Goal: Task Accomplishment & Management: Use online tool/utility

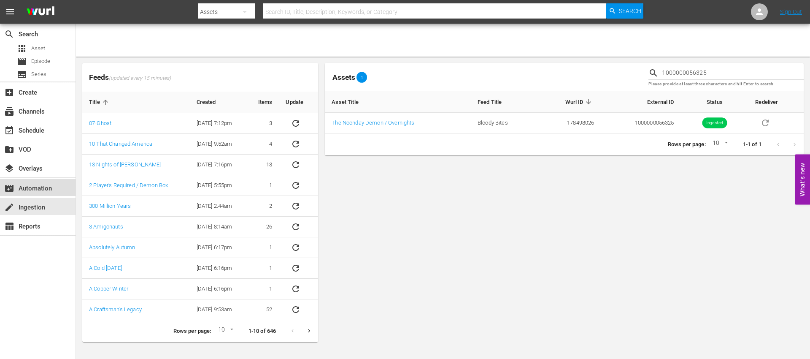
click at [32, 188] on div "movie_filter Automation" at bounding box center [23, 187] width 47 height 8
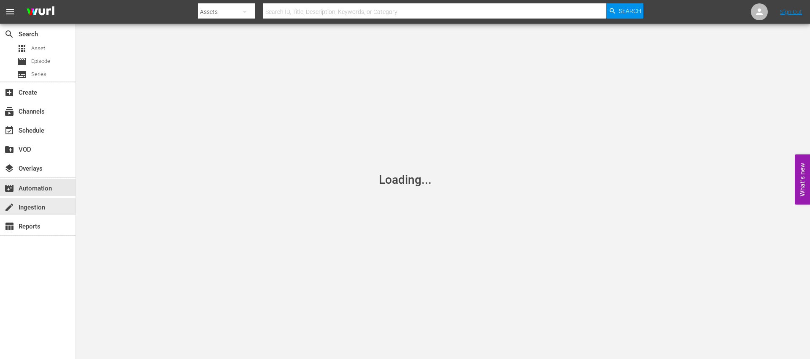
click at [32, 201] on div "create Ingestion" at bounding box center [38, 206] width 76 height 17
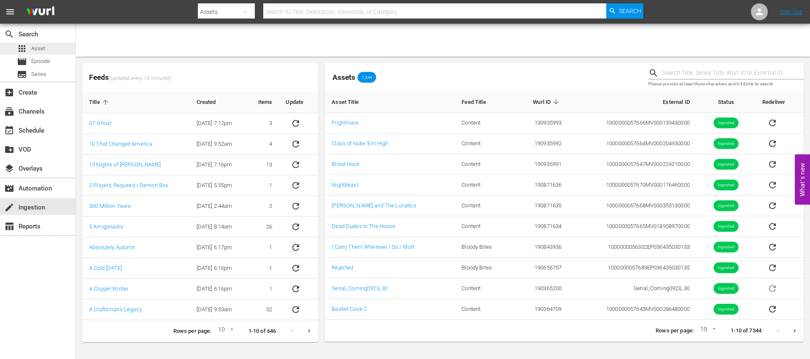
click at [38, 50] on span "Asset" at bounding box center [38, 48] width 14 height 8
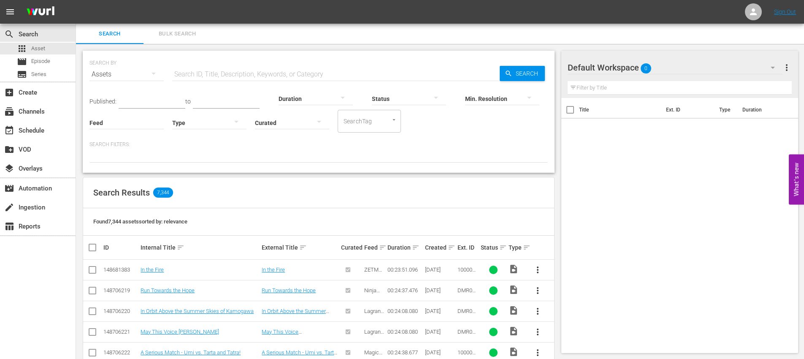
click at [276, 70] on input "text" at bounding box center [336, 74] width 328 height 20
paste input "CEG10020496"
type input "CEG10020496"
click at [525, 75] on span "Search" at bounding box center [528, 73] width 32 height 15
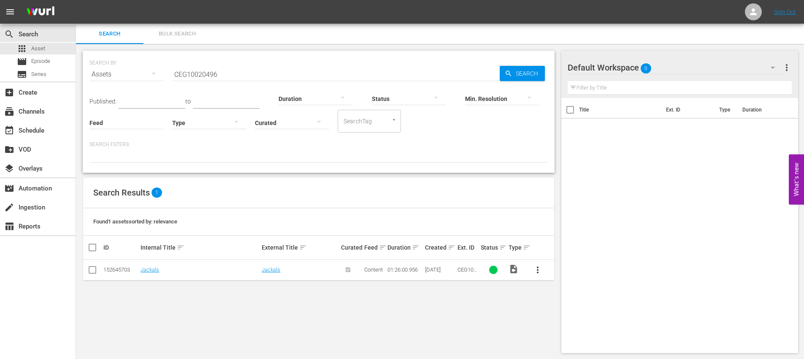
click at [95, 270] on input "checkbox" at bounding box center [92, 271] width 10 height 10
checkbox input "true"
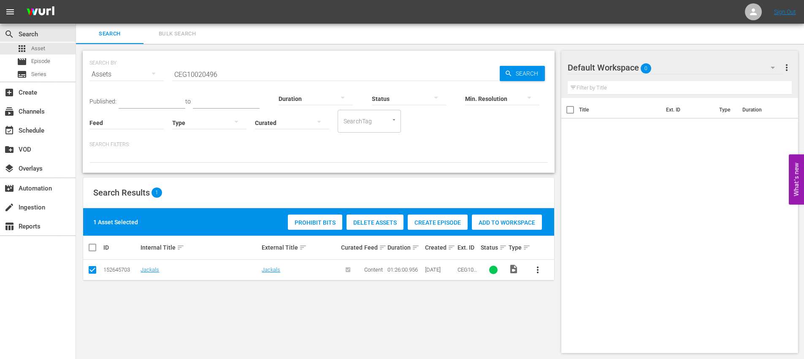
click at [381, 224] on span "Delete Assets" at bounding box center [375, 222] width 57 height 7
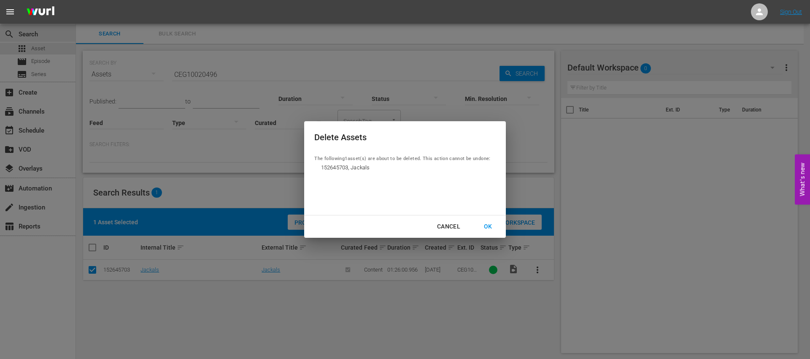
click at [490, 227] on div "OK" at bounding box center [488, 226] width 22 height 11
